Goal: Task Accomplishment & Management: Manage account settings

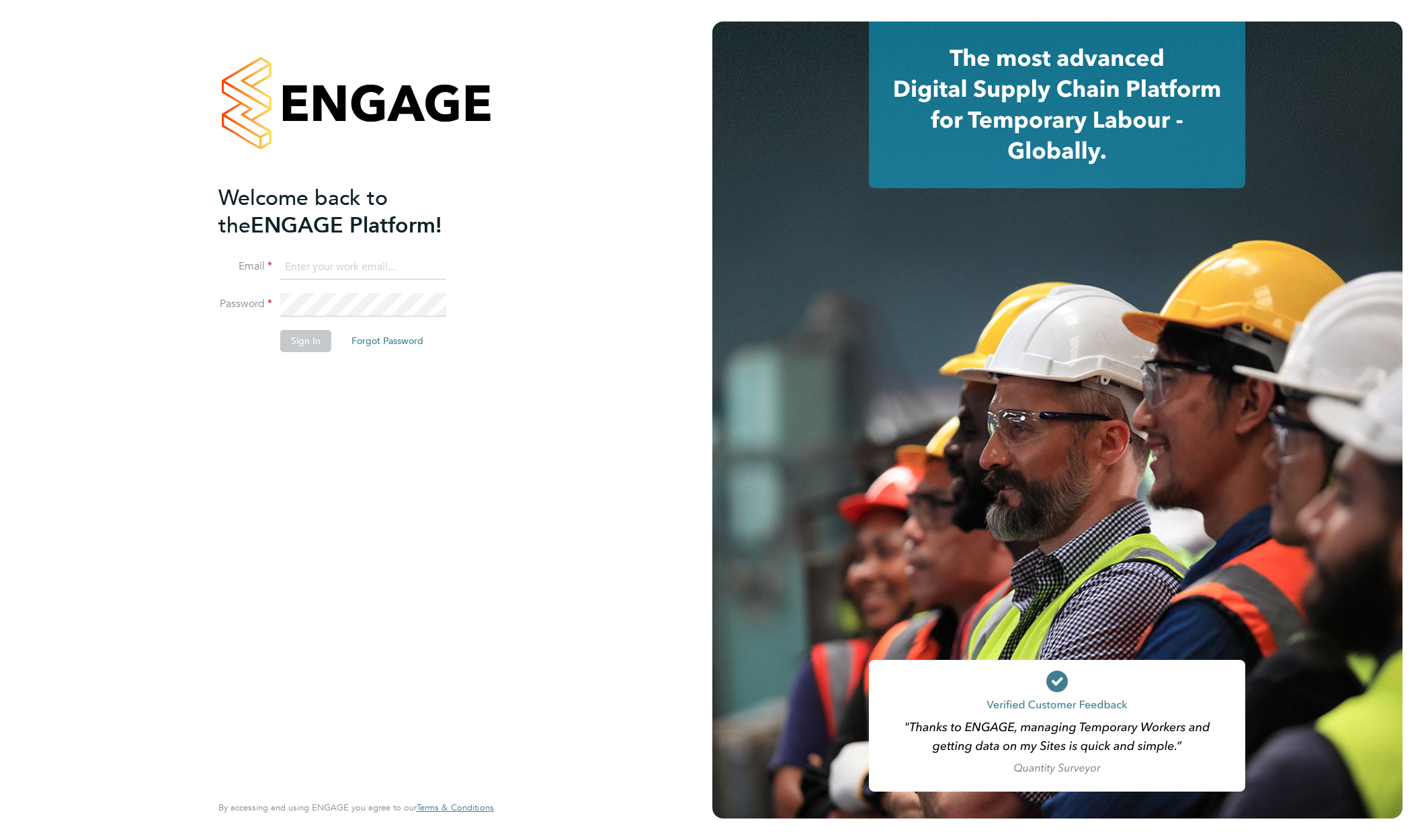
type input "support@engagelabs.io"
click at [298, 347] on button "Sign In" at bounding box center [306, 341] width 51 height 21
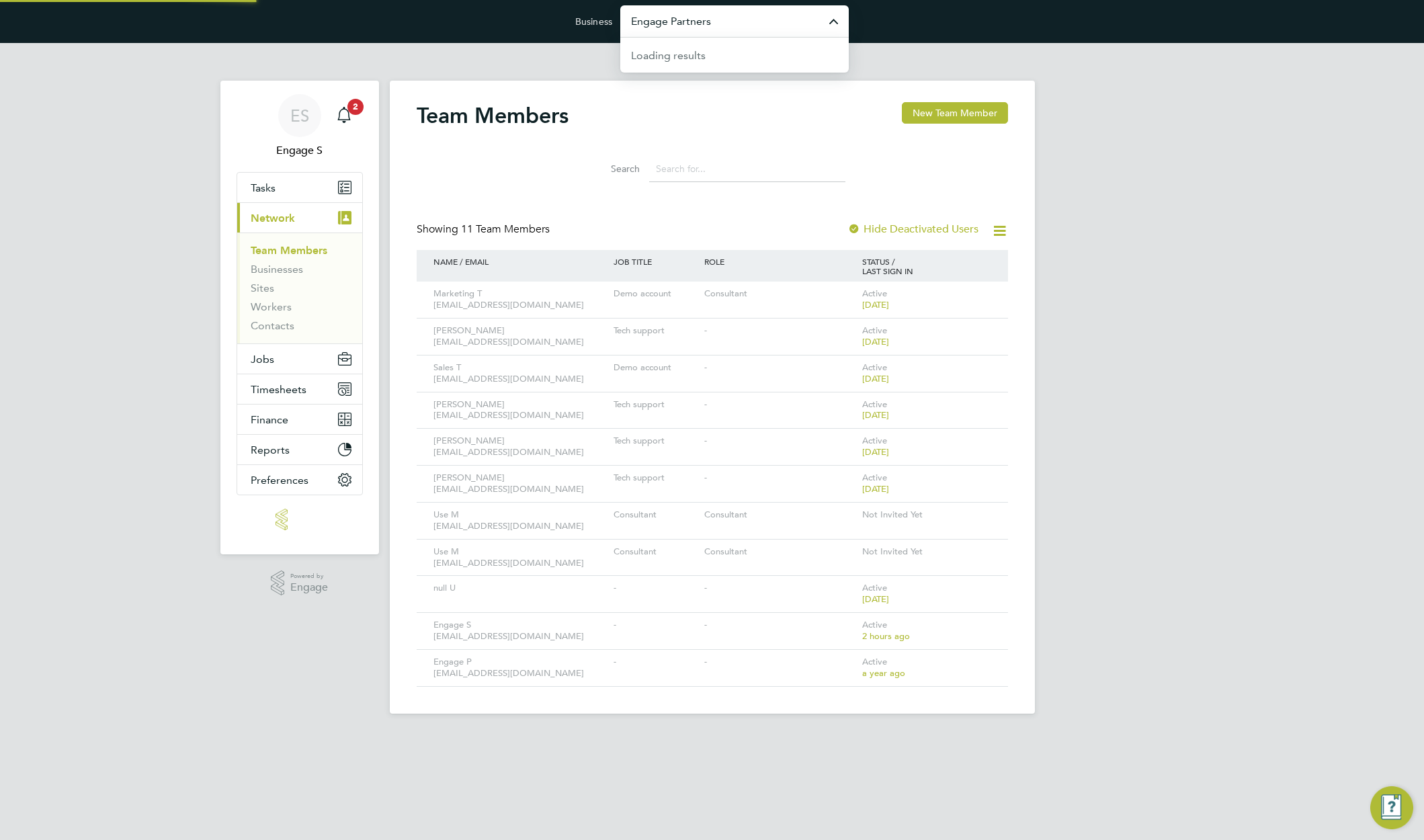
click at [741, 28] on input "Engage Partners" at bounding box center [734, 21] width 229 height 31
type input "s"
click at [685, 27] on input "Business" at bounding box center [734, 21] width 229 height 31
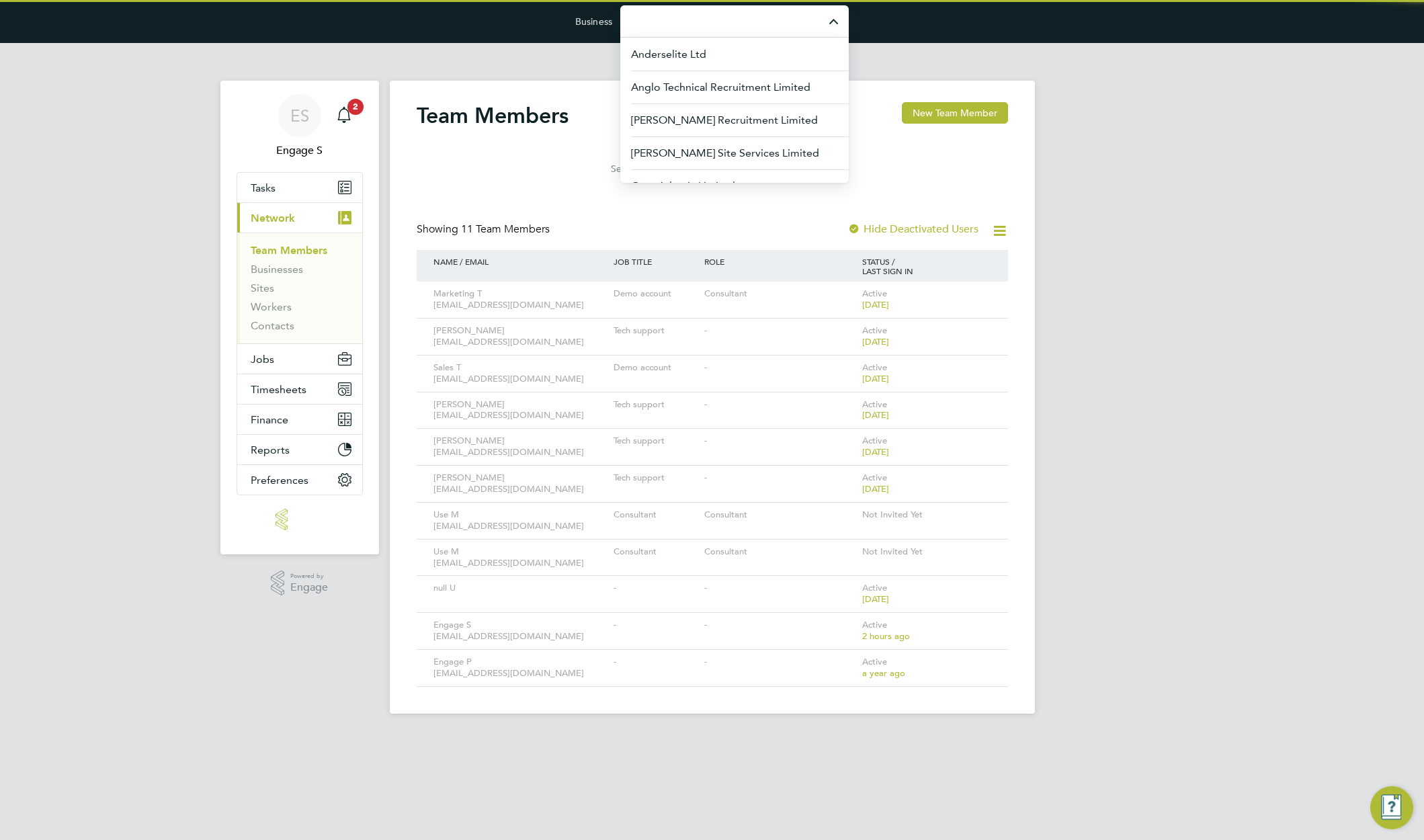
click at [685, 27] on input "Business" at bounding box center [734, 21] width 229 height 31
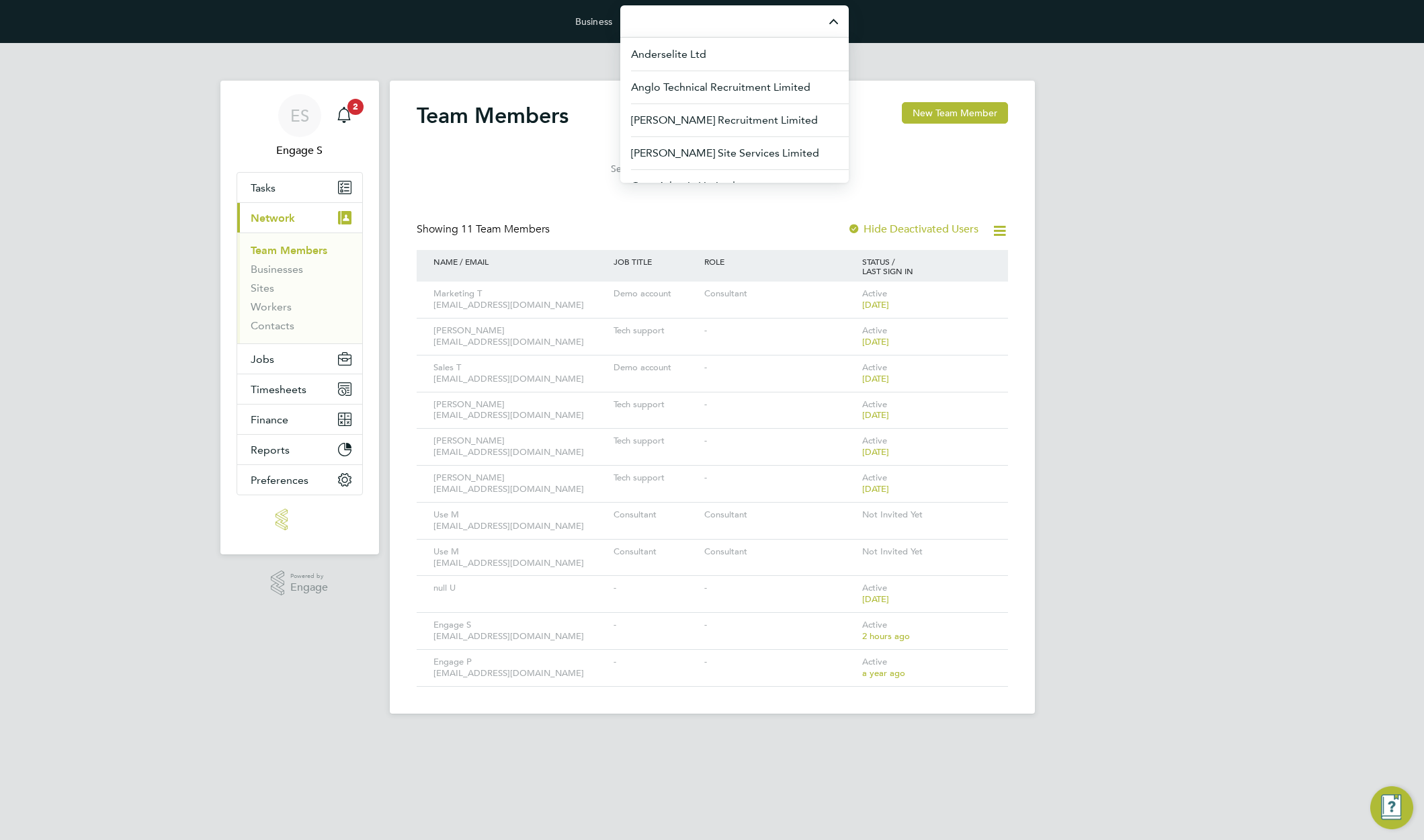
click at [685, 27] on input "Business" at bounding box center [734, 21] width 229 height 31
click at [695, 26] on input "Business" at bounding box center [734, 21] width 229 height 31
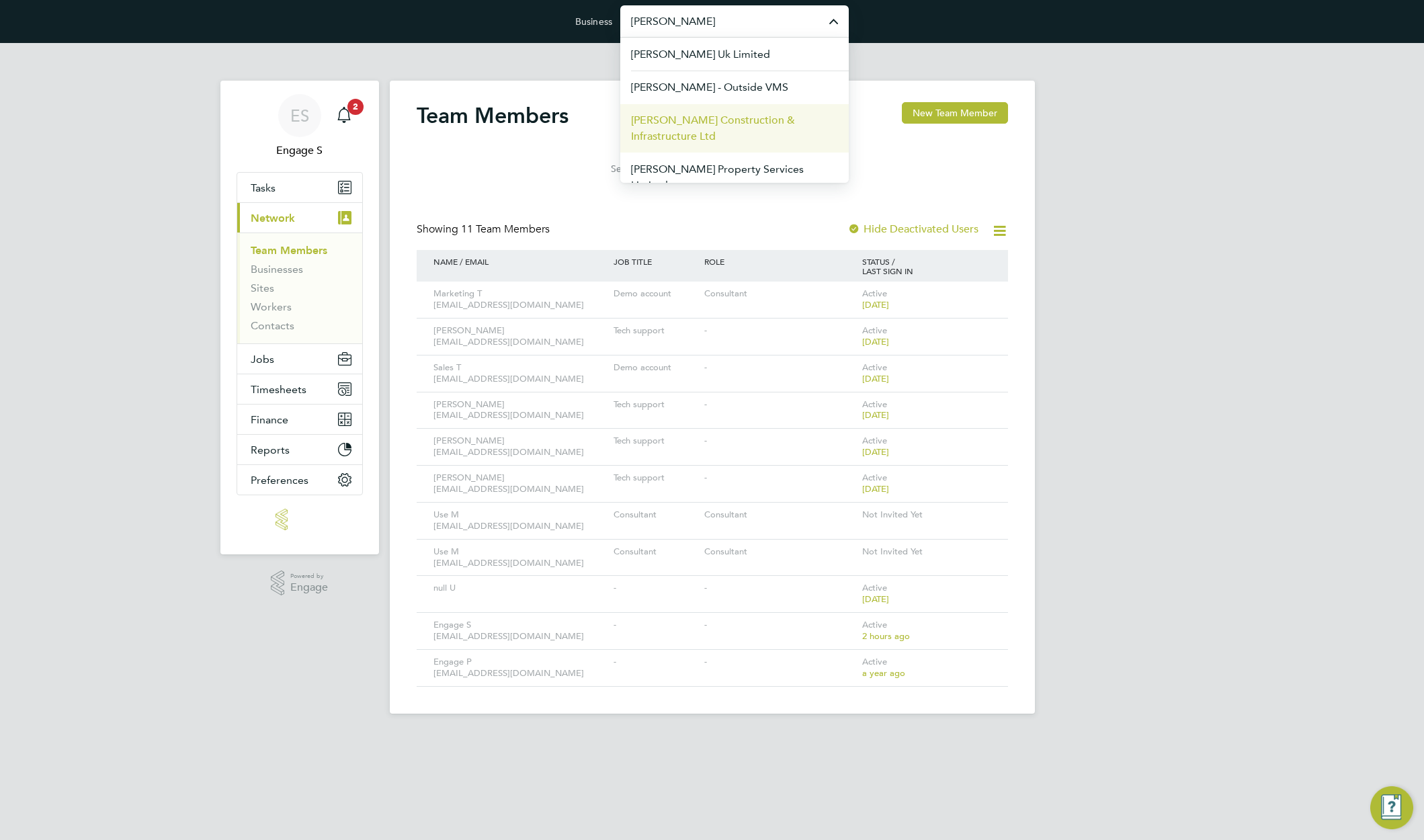
click at [701, 130] on span "[PERSON_NAME] Construction & Infrastructure Ltd" at bounding box center [734, 128] width 207 height 32
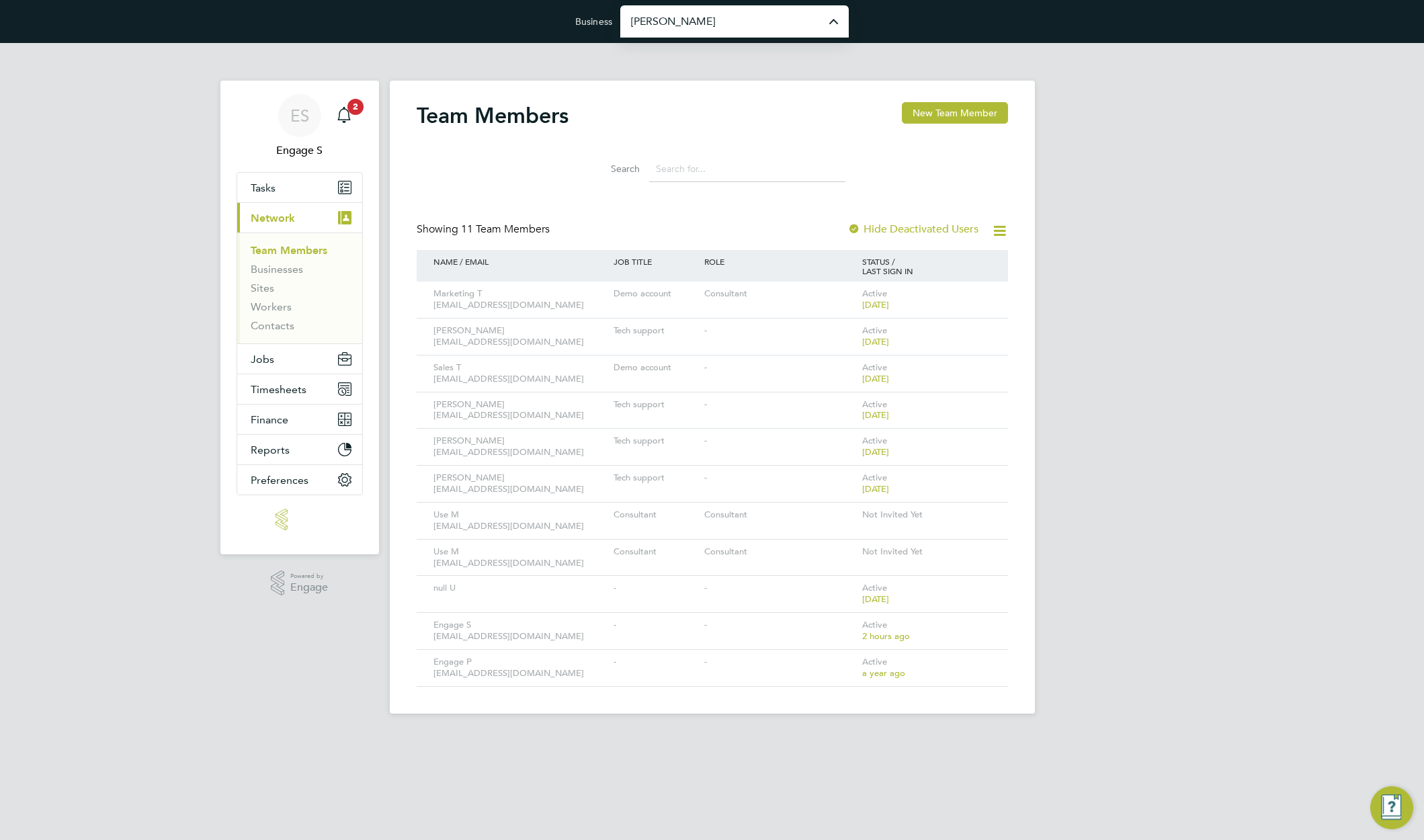
type input "[PERSON_NAME] Construction & Infrastructure Ltd"
